Goal: Find specific page/section

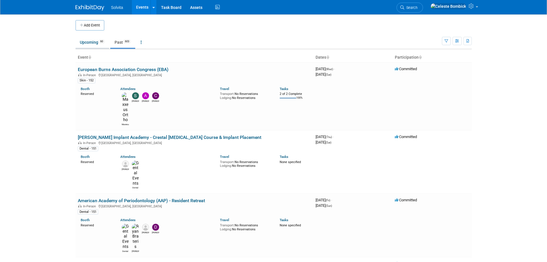
click at [92, 42] on link "Upcoming 60" at bounding box center [92, 42] width 34 height 11
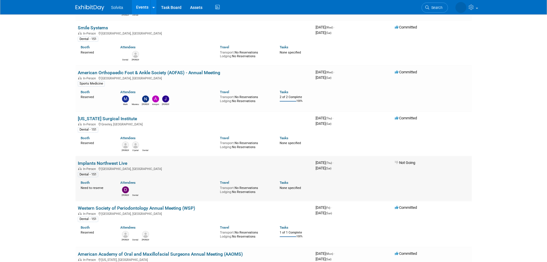
scroll to position [115, 0]
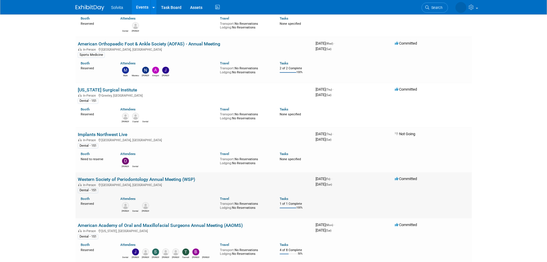
click at [176, 188] on div "Dental - 151" at bounding box center [194, 190] width 233 height 6
click at [165, 177] on link "Western Society of Periodontology Annual Meeting (WSP)" at bounding box center [136, 178] width 117 height 5
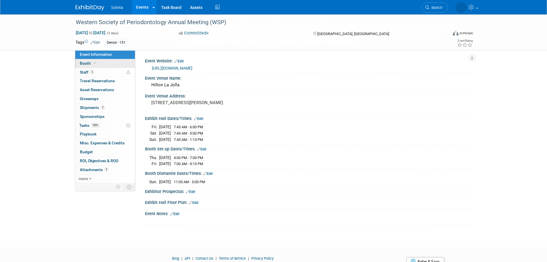
click at [85, 64] on span "Booth" at bounding box center [89, 63] width 18 height 5
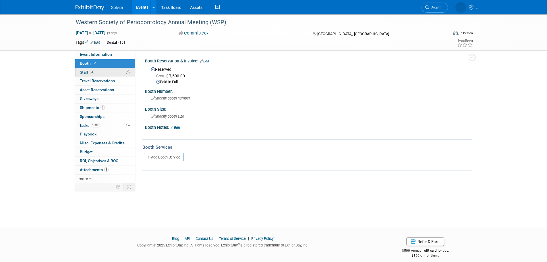
click at [85, 72] on span "Staff 3" at bounding box center [87, 72] width 14 height 5
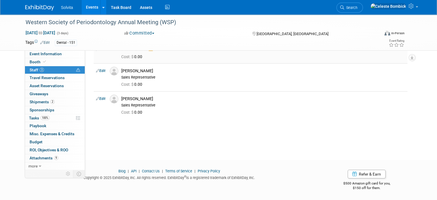
scroll to position [31, 0]
